Goal: Task Accomplishment & Management: Use online tool/utility

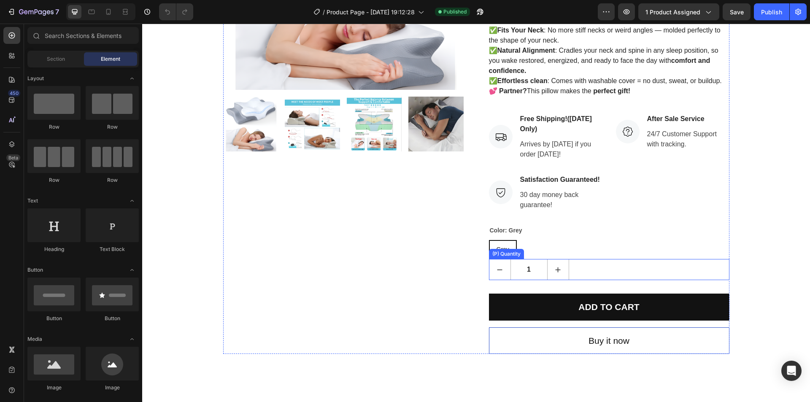
scroll to position [253, 0]
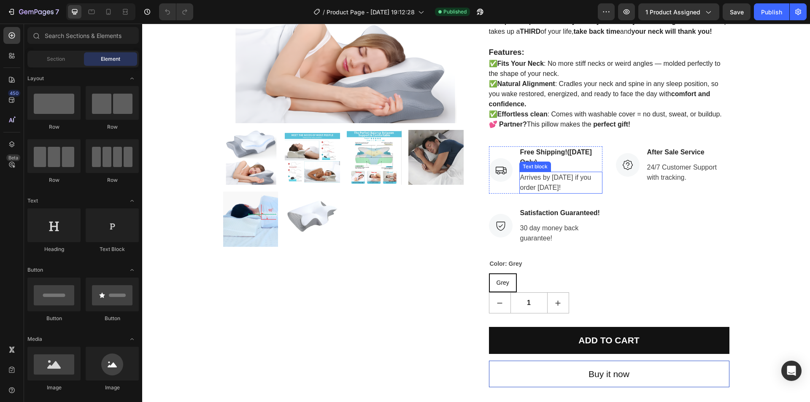
click at [579, 192] on p "Arrives by [DATE] if you order [DATE]!" at bounding box center [560, 182] width 81 height 20
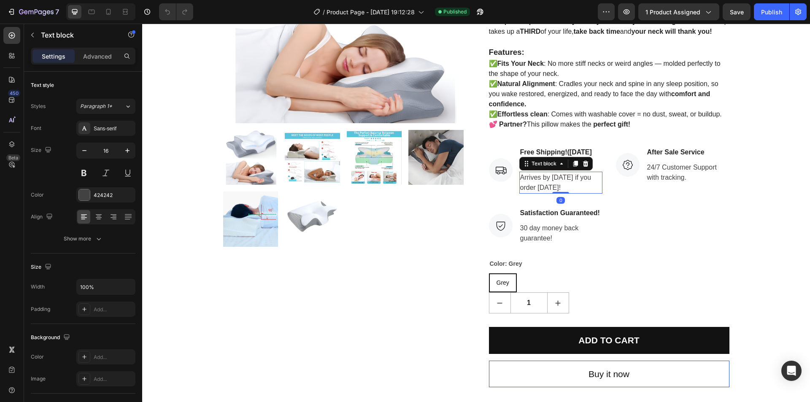
click at [571, 191] on p "Arrives by [DATE] if you order [DATE]!" at bounding box center [560, 182] width 81 height 20
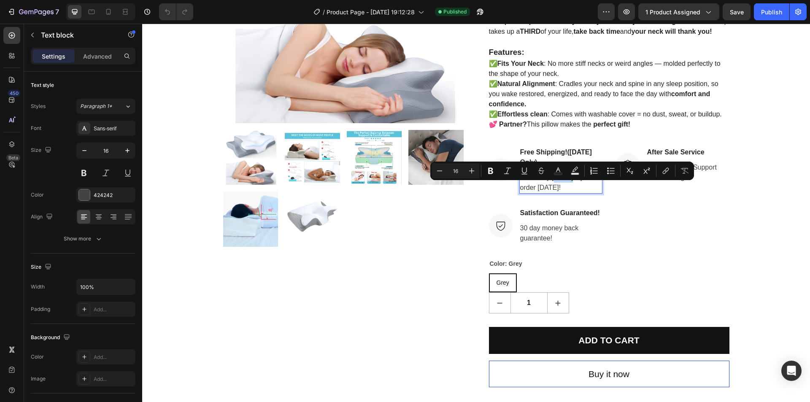
drag, startPoint x: 555, startPoint y: 191, endPoint x: 571, endPoint y: 189, distance: 16.5
click at [571, 189] on p "Arrives by [DATE] if you order [DATE]!" at bounding box center [560, 182] width 81 height 20
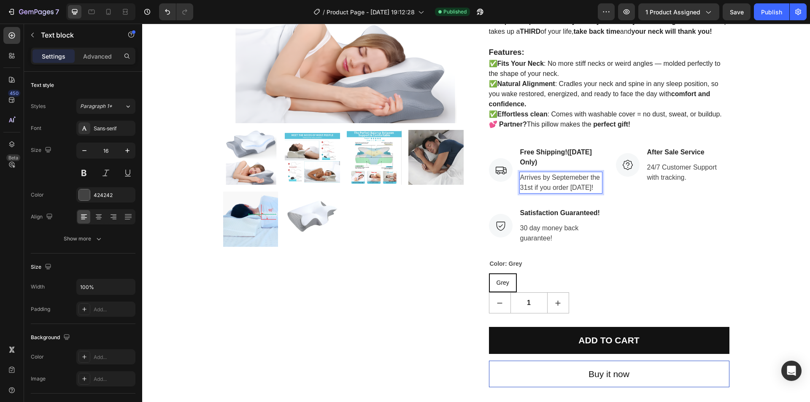
click at [523, 193] on p "Arrives by Septemeber the 31st if you order [DATE]!" at bounding box center [560, 182] width 81 height 20
click at [568, 186] on p "Arrives by Septemeber the 31st if you order [DATE]!" at bounding box center [560, 182] width 81 height 20
click at [522, 193] on p "Arrives by September the 31st if you order [DATE]!" at bounding box center [560, 182] width 81 height 20
click at [525, 193] on p "Arrives by September the 31st if you order [DATE]!" at bounding box center [560, 182] width 81 height 20
click at [532, 193] on p "Arrives by September the 31st if you order [DATE]!" at bounding box center [560, 182] width 81 height 20
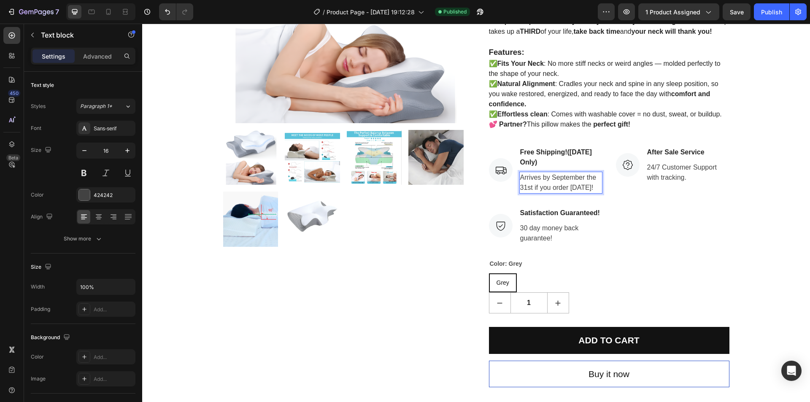
click at [530, 193] on p "Arrives by September the 31st if you order [DATE]!" at bounding box center [560, 182] width 81 height 20
drag, startPoint x: 528, startPoint y: 197, endPoint x: 518, endPoint y: 199, distance: 10.2
click at [520, 193] on p "Arrives by September the 31st if you order [DATE]!" at bounding box center [560, 182] width 81 height 20
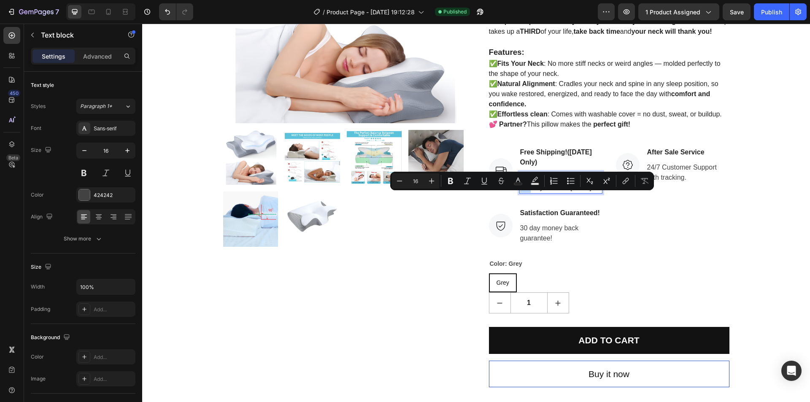
click at [522, 193] on p "Arrives by September the 31st if you order [DATE]!" at bounding box center [560, 182] width 81 height 20
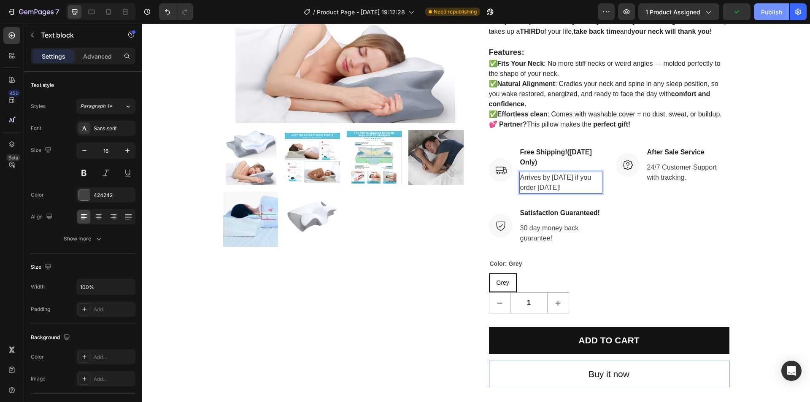
click at [777, 12] on div "Publish" at bounding box center [771, 12] width 21 height 9
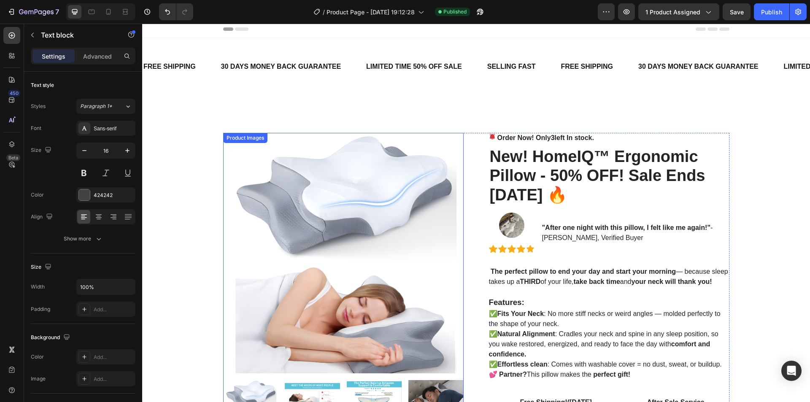
scroll to position [0, 0]
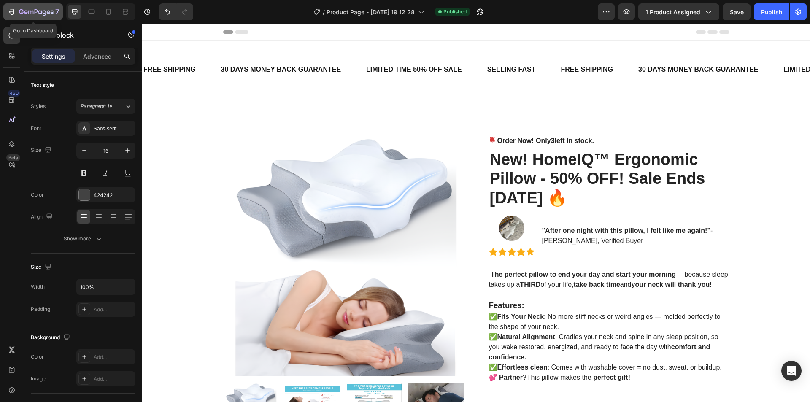
click at [34, 15] on icon "button" at bounding box center [36, 12] width 35 height 7
